Goal: Task Accomplishment & Management: Manage account settings

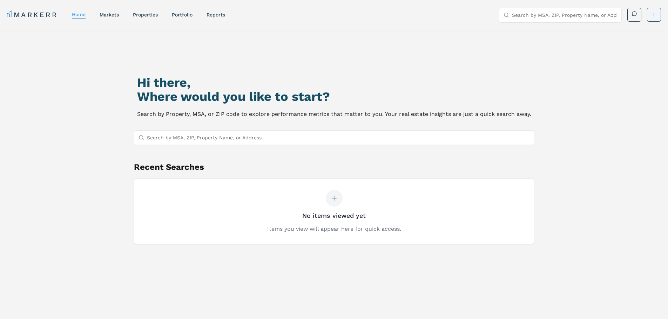
click at [654, 13] on html "MARKERR home markets properties Portfolio reports Search by MSA, ZIP, Property …" at bounding box center [334, 190] width 668 height 380
click at [655, 40] on link "Settings" at bounding box center [652, 42] width 19 height 6
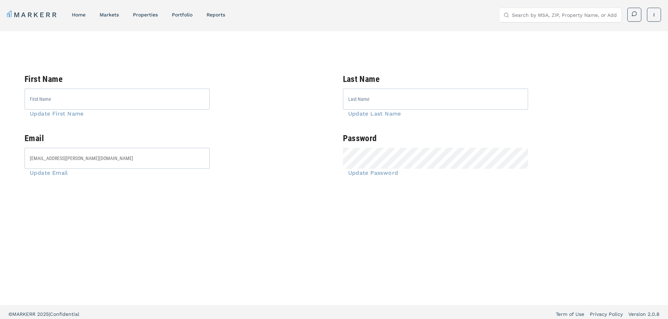
click at [378, 172] on span "Update Password" at bounding box center [370, 173] width 55 height 7
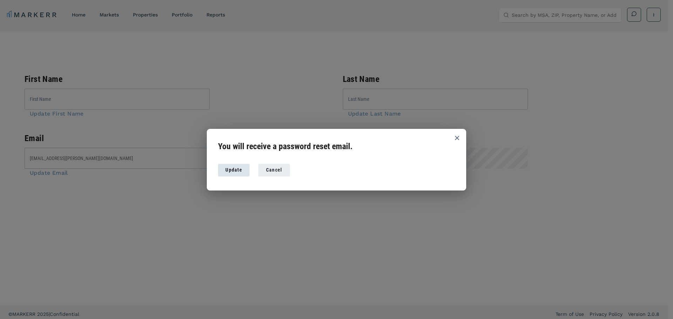
click at [236, 169] on div "Update" at bounding box center [234, 169] width 20 height 7
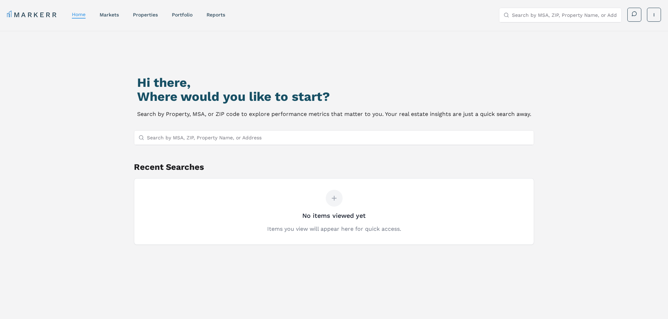
click at [273, 142] on input "Search by MSA, ZIP, Property Name, or Address" at bounding box center [338, 138] width 383 height 14
click at [143, 14] on link "properties" at bounding box center [145, 15] width 25 height 6
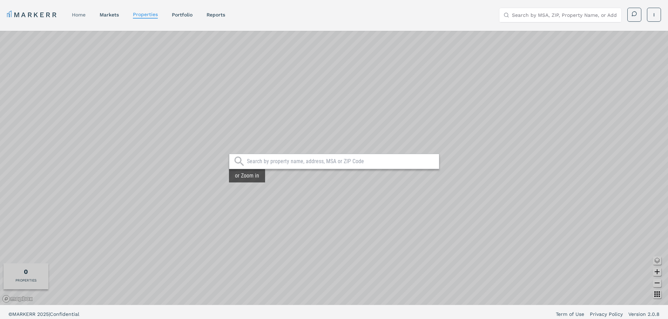
click at [75, 15] on link "home" at bounding box center [79, 15] width 14 height 6
